Goal: Task Accomplishment & Management: Manage account settings

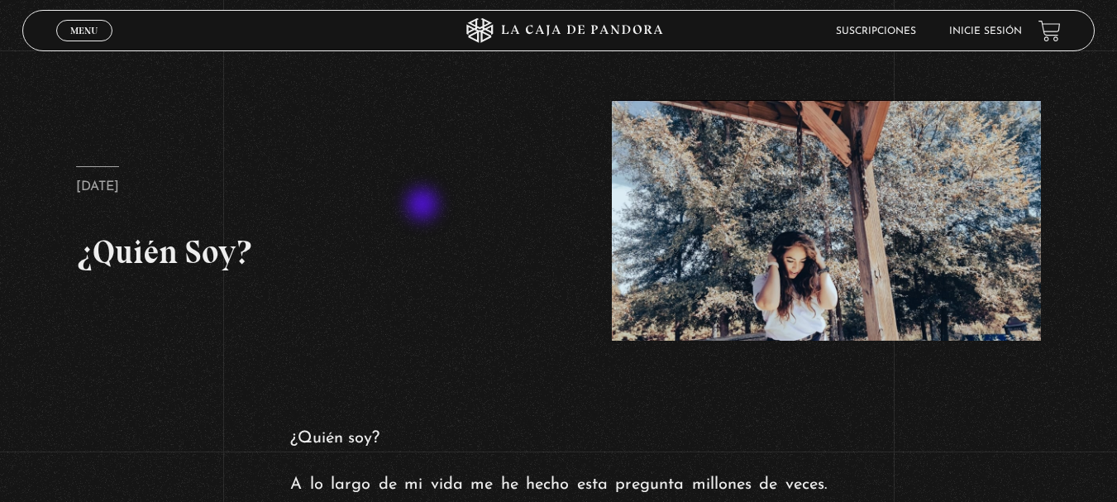
click at [424, 206] on article "21 septiembre, 2021 ¿Quién Soy?" at bounding box center [290, 220] width 429 height 108
click at [978, 34] on link "Inicie sesión" at bounding box center [985, 31] width 73 height 10
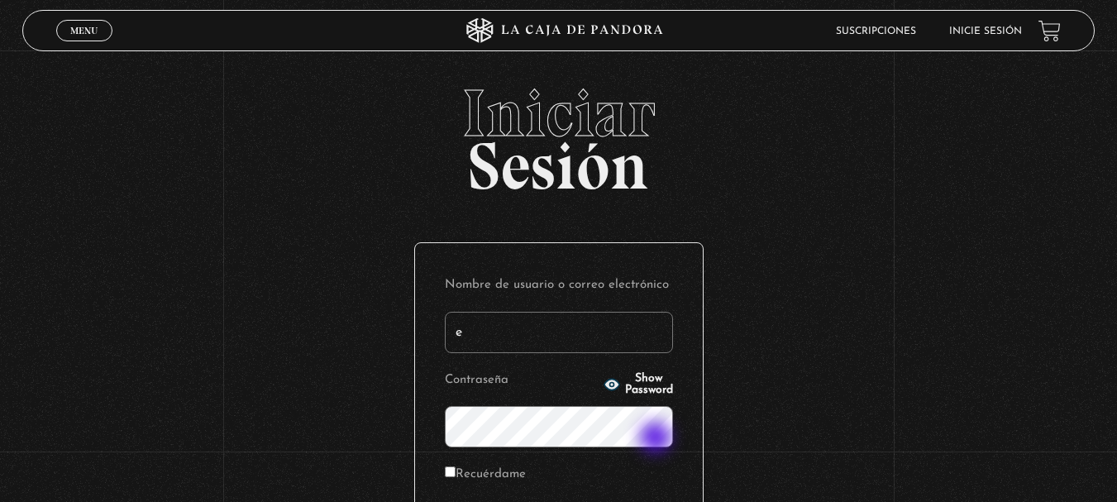
type input "[EMAIL_ADDRESS][DOMAIN_NAME]"
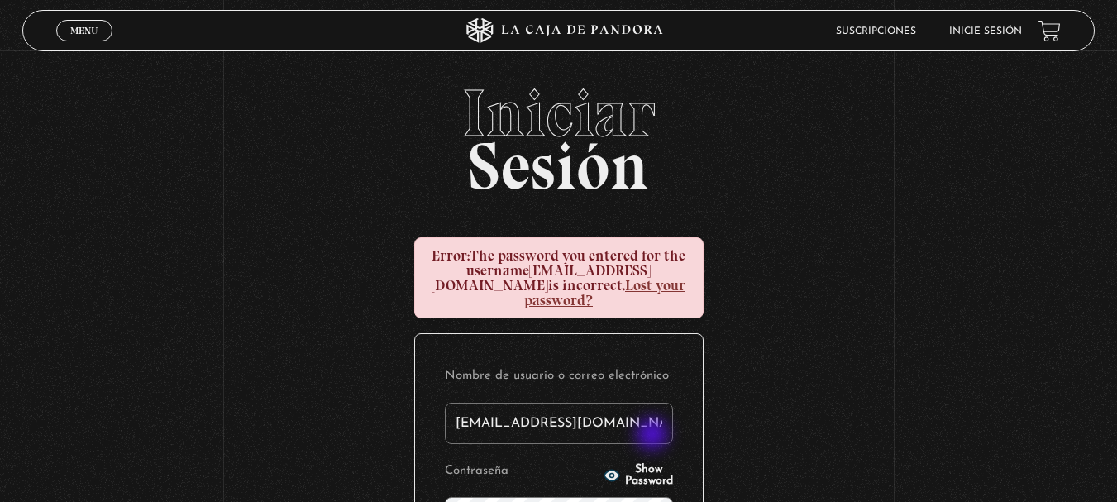
scroll to position [83, 0]
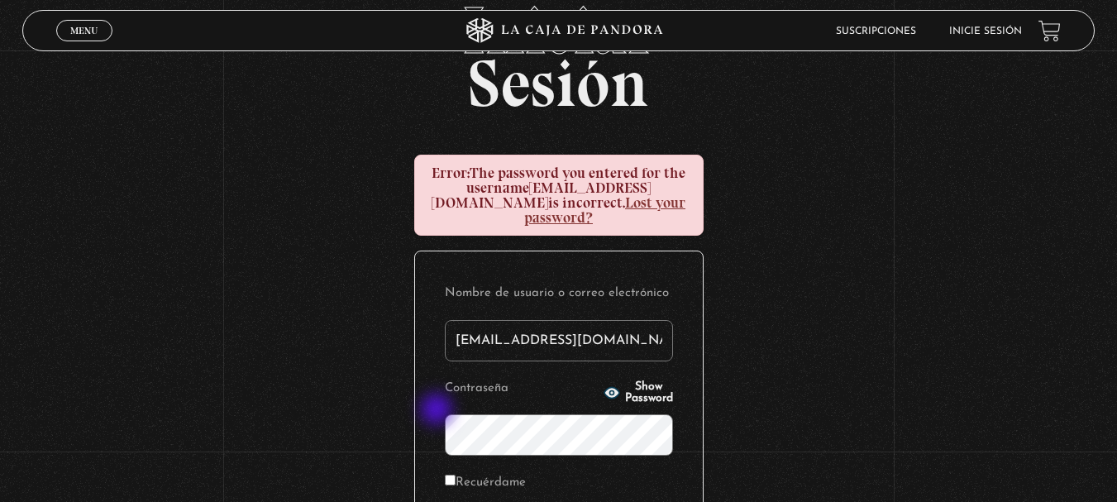
click at [437, 411] on div "Nombre de usuario o correo electrónico e.gomezj1982@gmail.com Contraseña Show P…" at bounding box center [559, 420] width 288 height 339
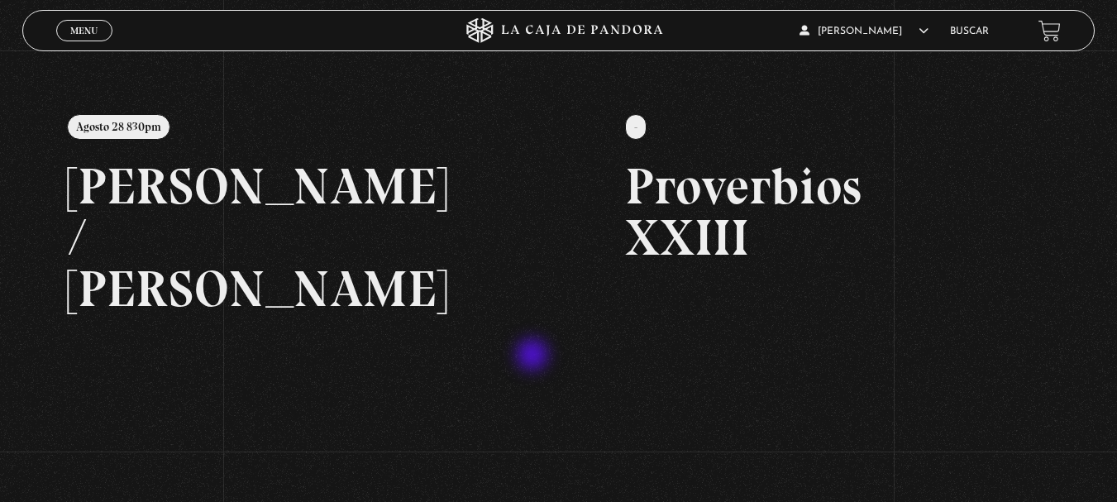
scroll to position [165, 0]
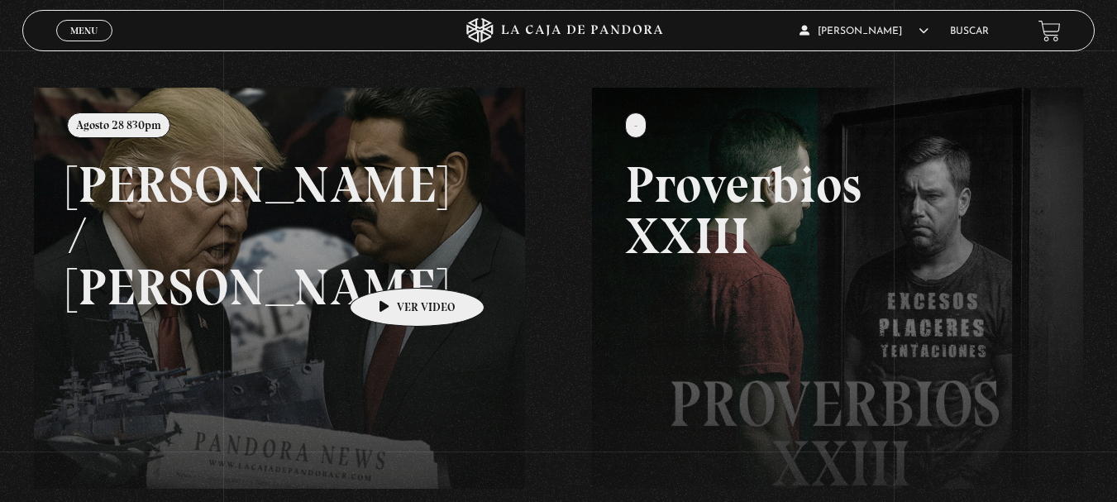
click at [391, 263] on link at bounding box center [592, 339] width 1117 height 502
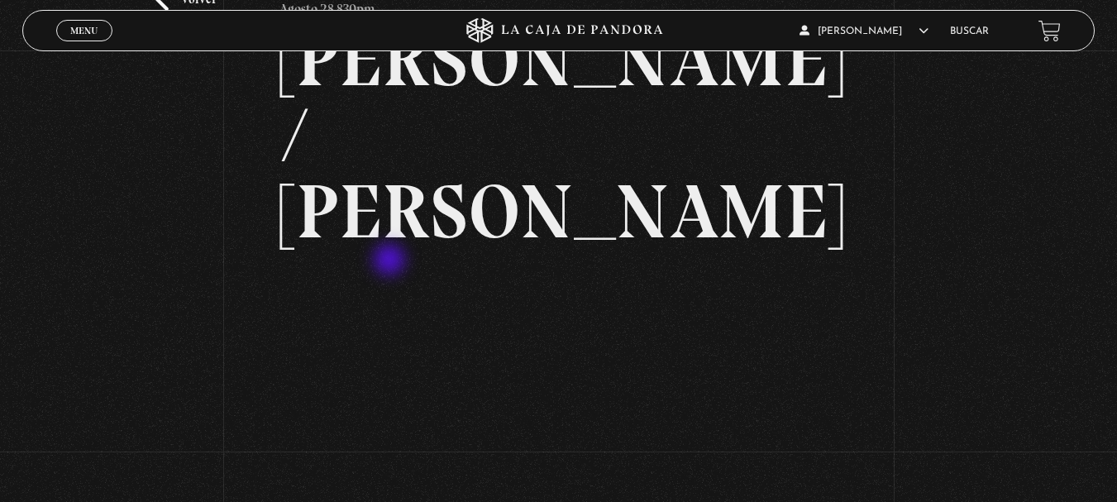
scroll to position [83, 0]
